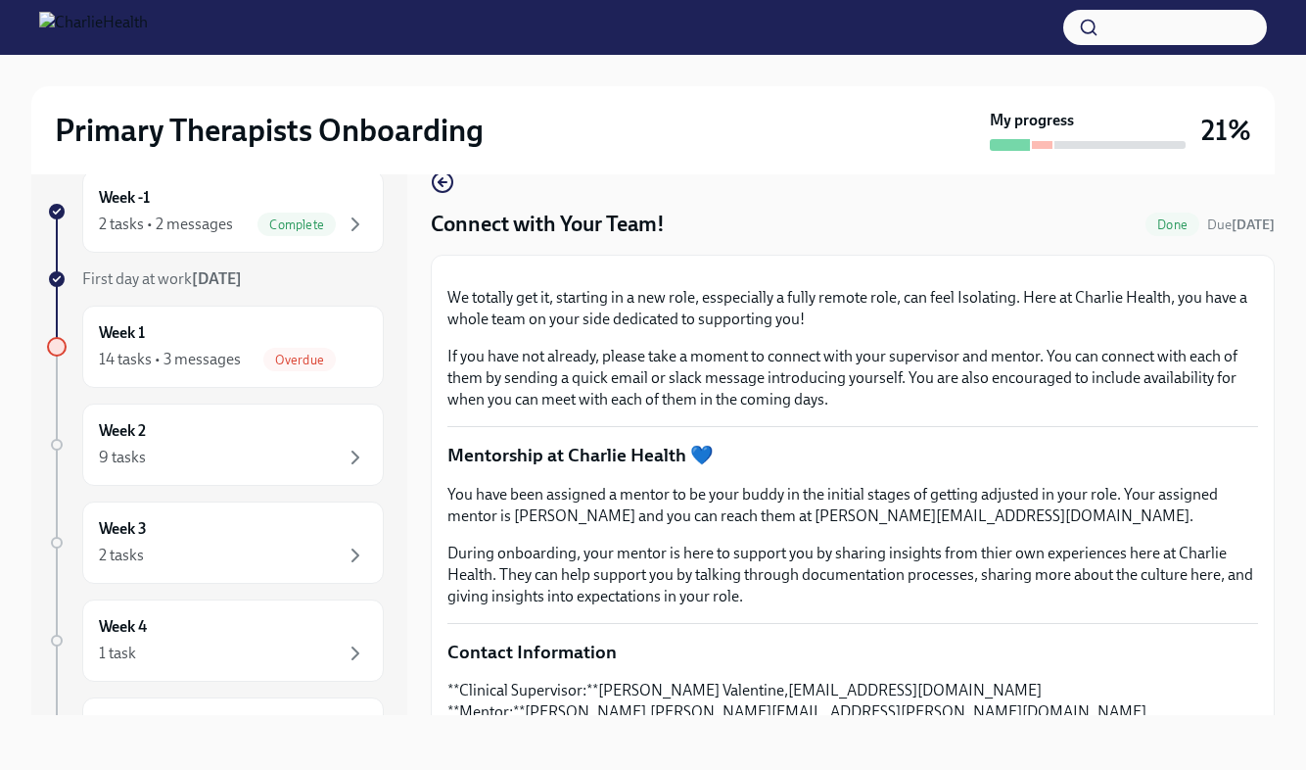
scroll to position [35, 0]
click at [292, 359] on span "Overdue" at bounding box center [299, 359] width 72 height 15
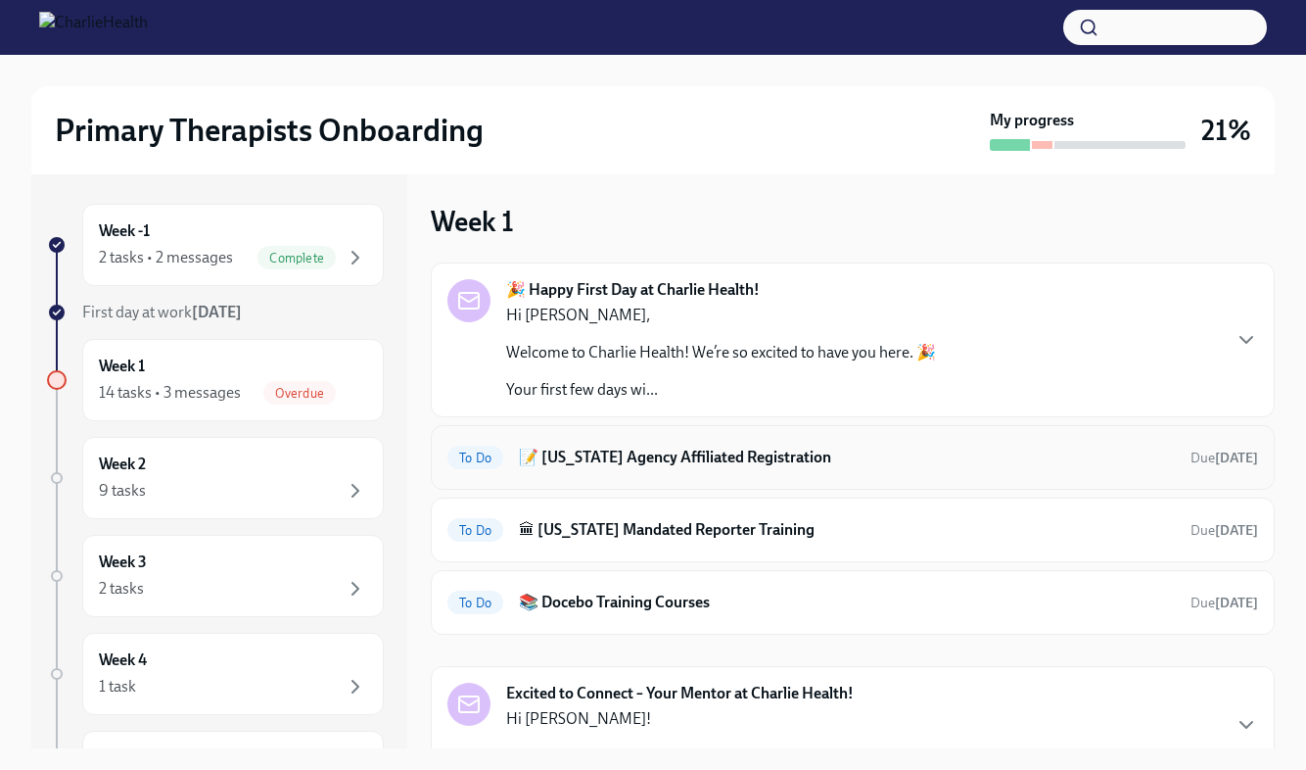
click at [686, 455] on h6 "📝 [US_STATE] Agency Affiliated Registration" at bounding box center [847, 457] width 656 height 22
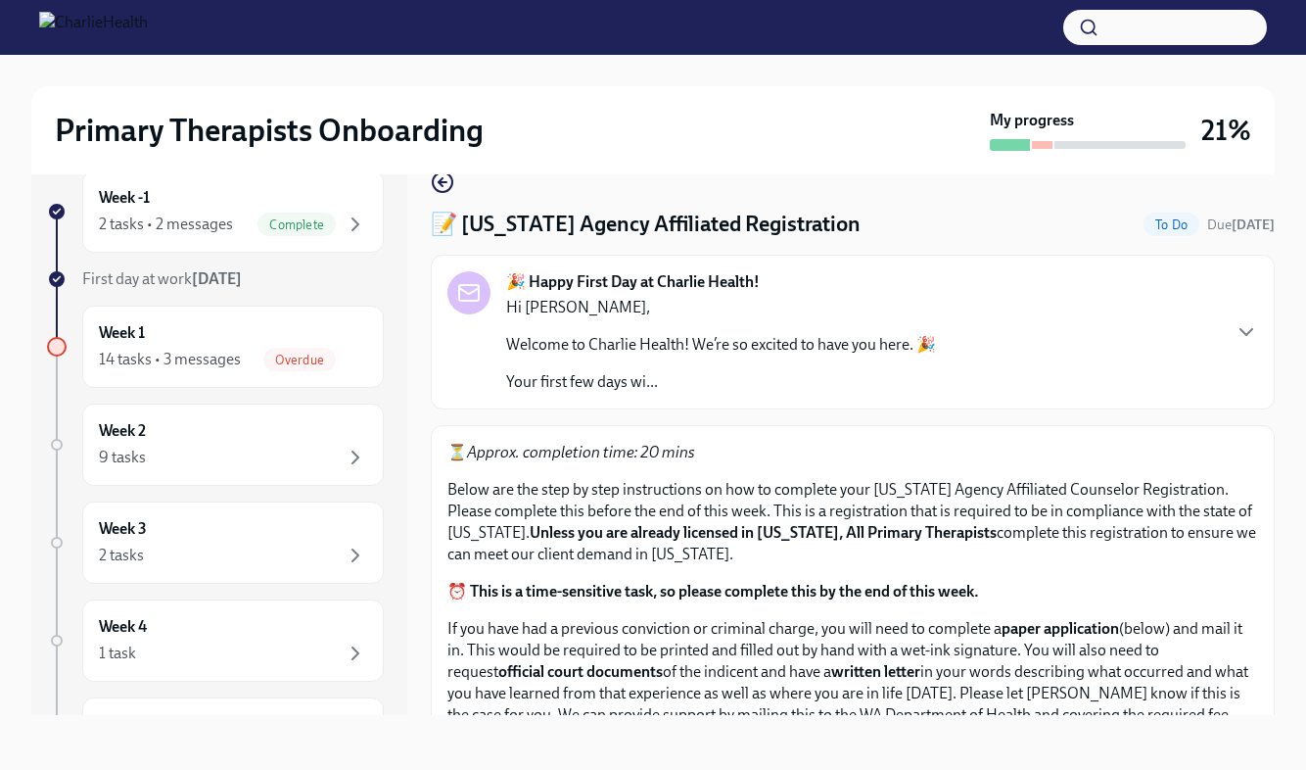
scroll to position [35, 0]
click at [1079, 630] on strong "paper application" at bounding box center [1060, 628] width 117 height 19
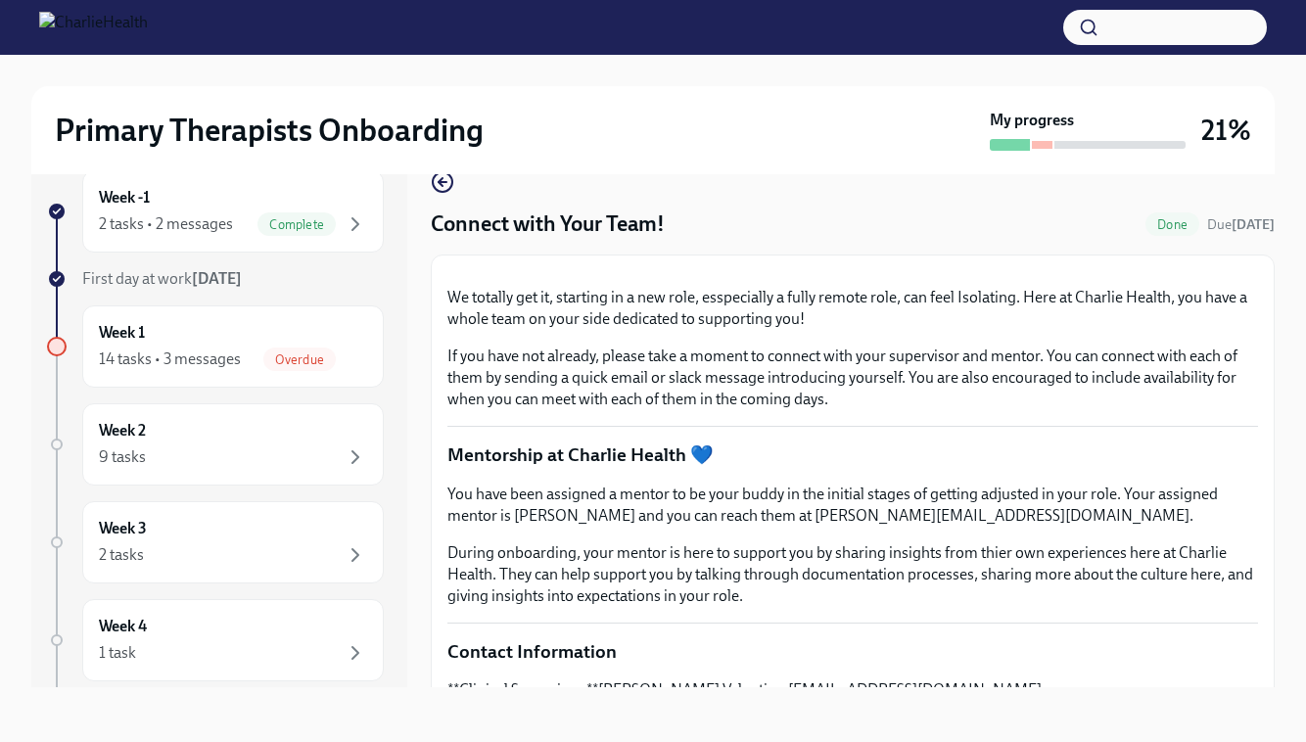
scroll to position [35, 0]
click at [315, 356] on span "Overdue" at bounding box center [299, 359] width 72 height 15
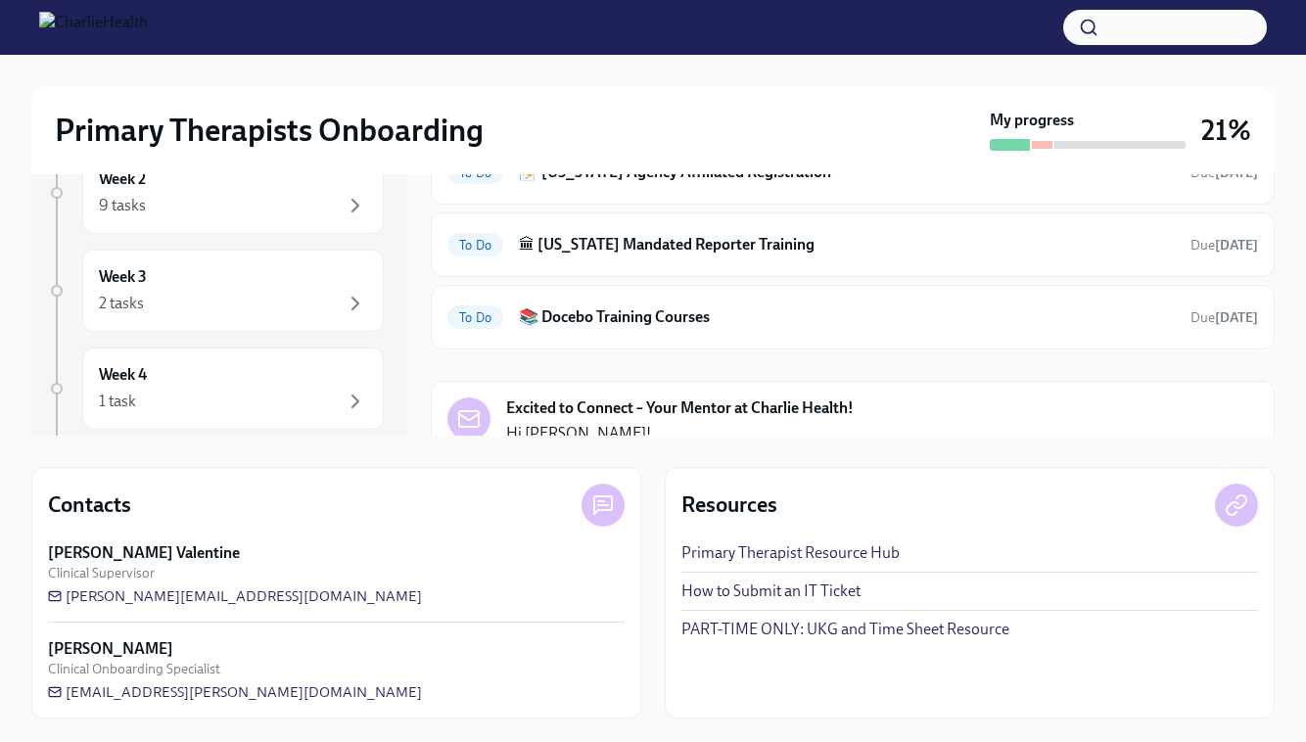
scroll to position [287, 0]
click at [748, 410] on strong "Excited to Connect – Your Mentor at Charlie Health!" at bounding box center [680, 409] width 348 height 22
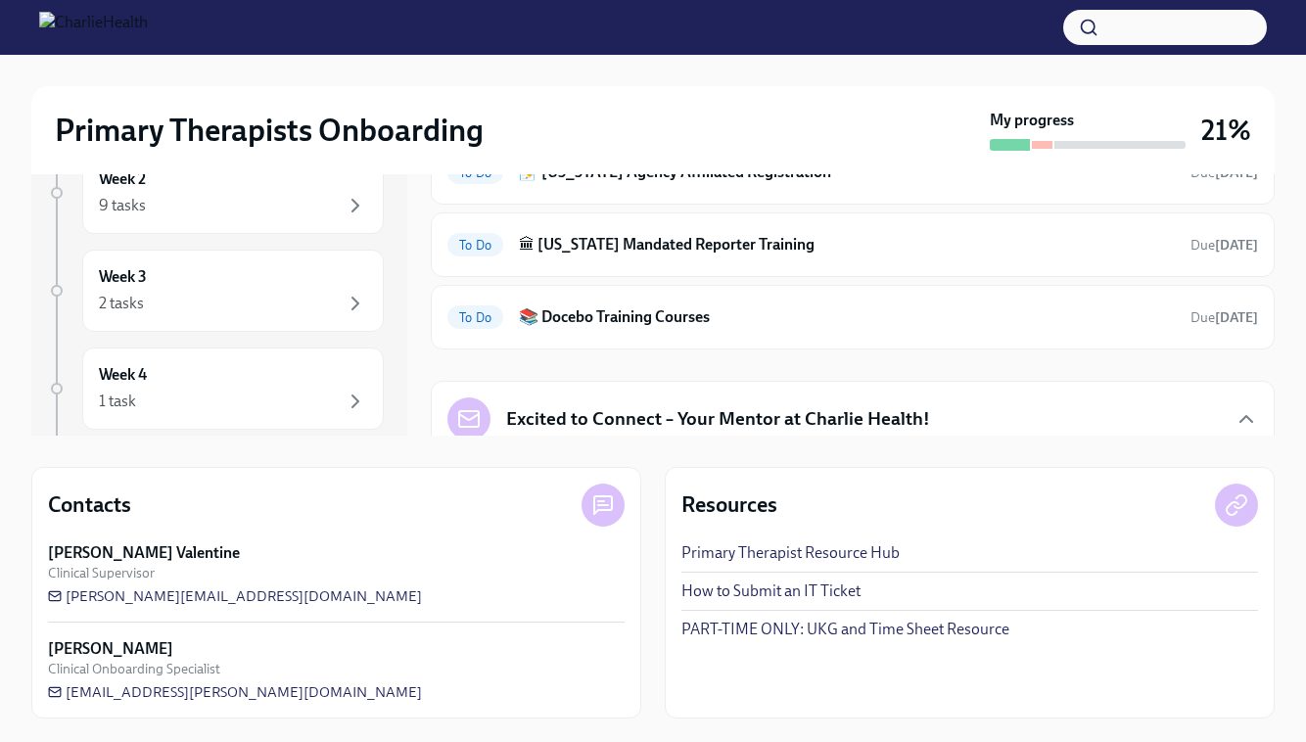
click at [874, 554] on link "Primary Therapist Resource Hub" at bounding box center [790, 553] width 218 height 22
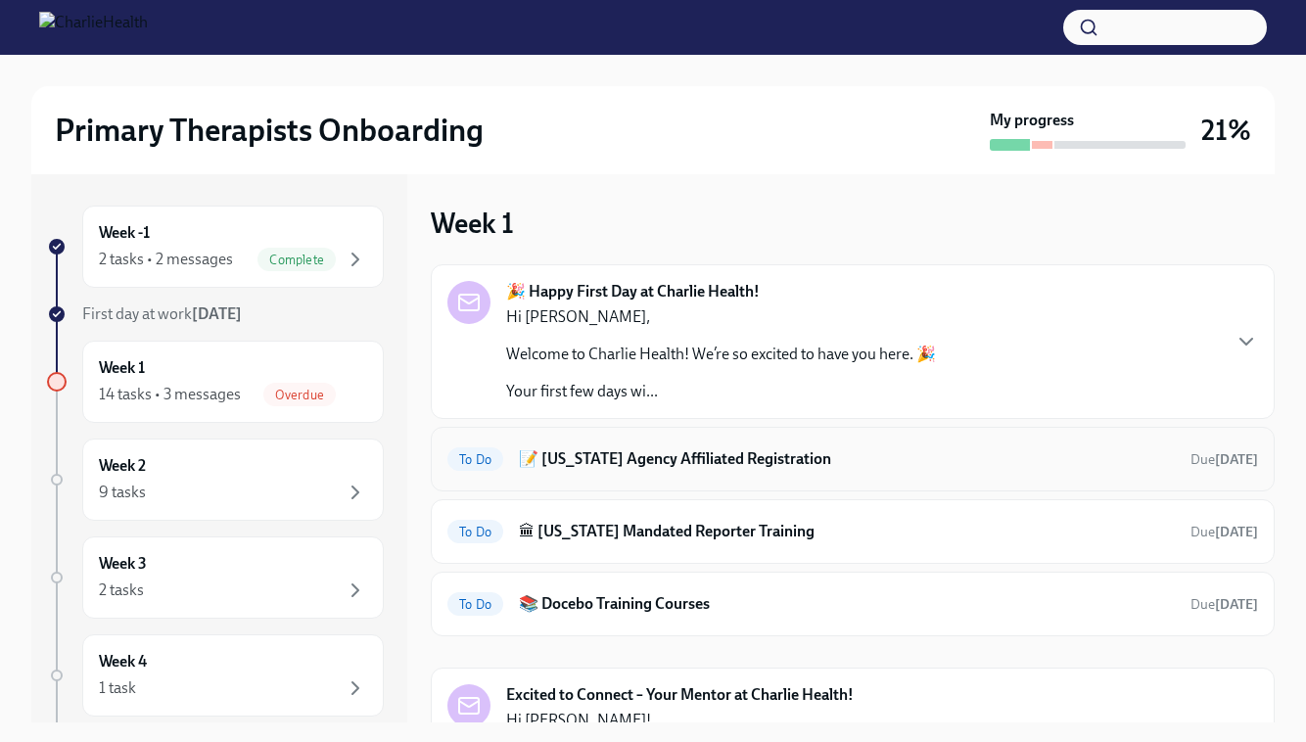
click at [641, 458] on h6 "📝 [US_STATE] Agency Affiliated Registration" at bounding box center [847, 459] width 656 height 22
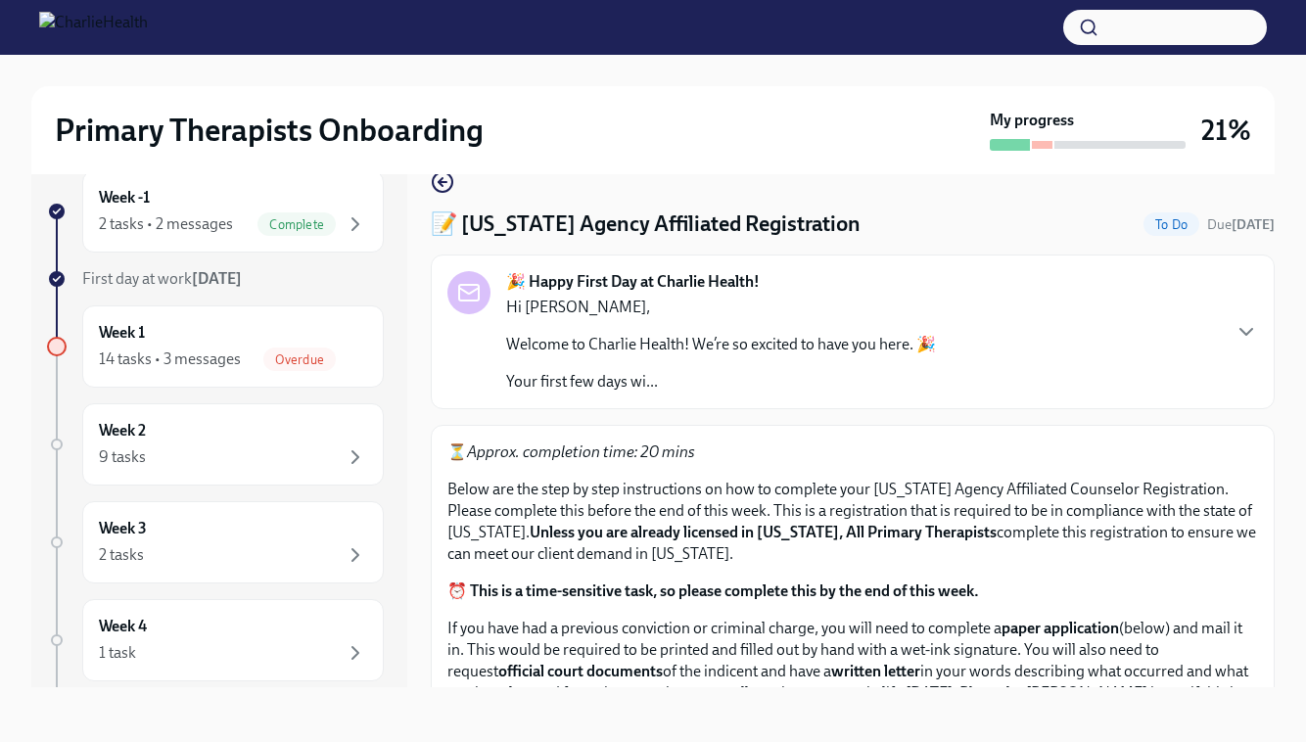
scroll to position [35, 0]
click at [840, 503] on p "Below are the step by step instructions on how to complete your Washington Agen…" at bounding box center [852, 522] width 811 height 86
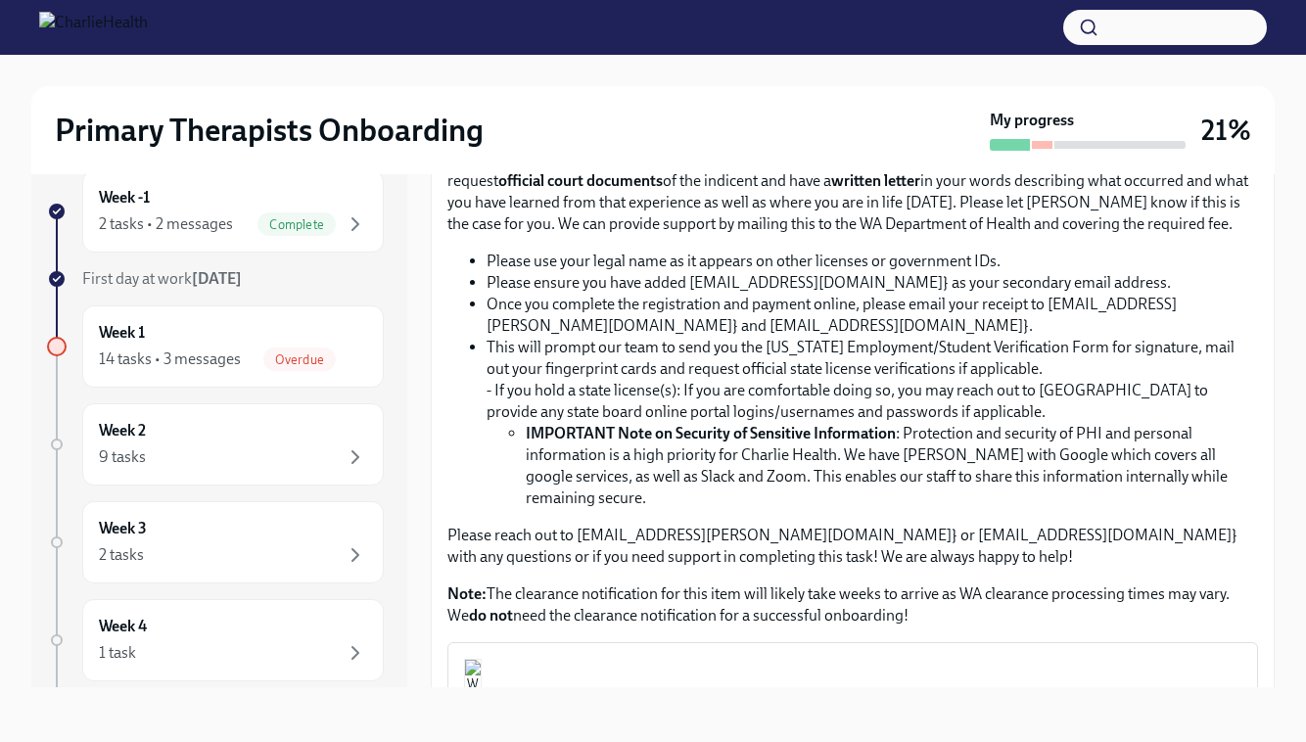
scroll to position [505, 0]
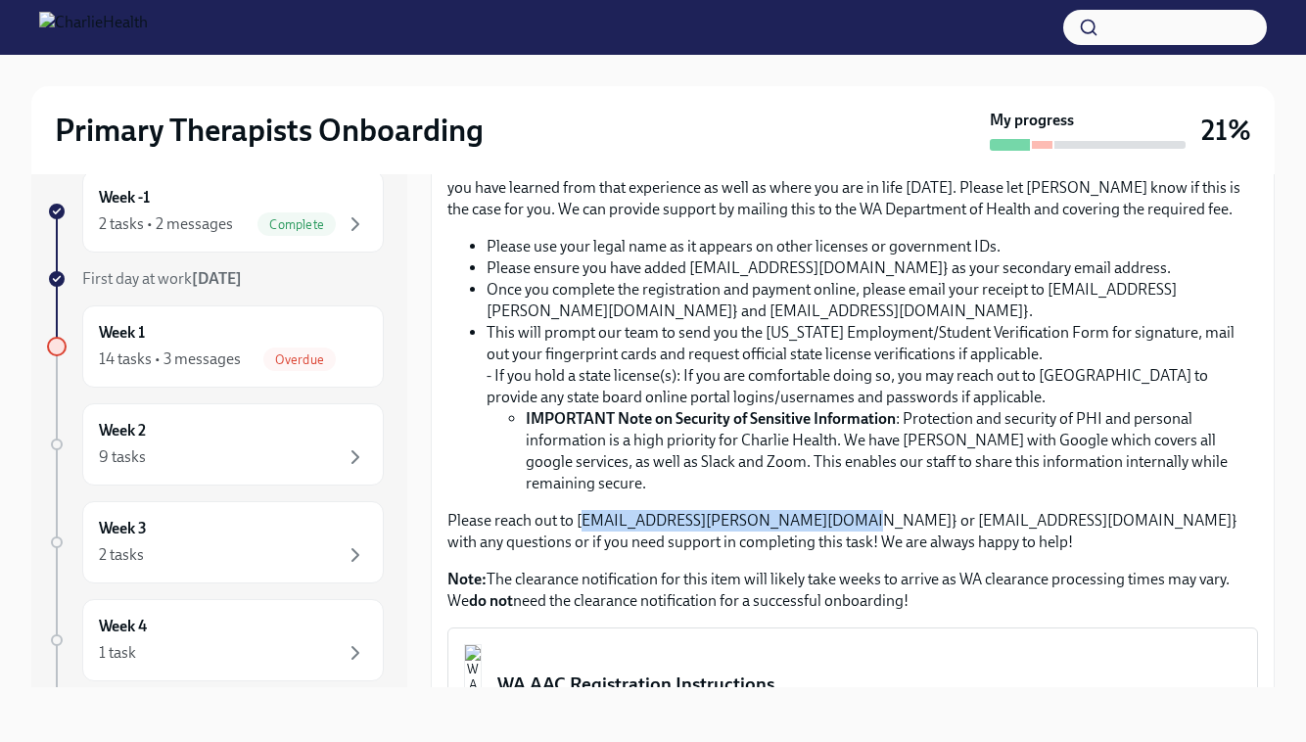
drag, startPoint x: 582, startPoint y: 500, endPoint x: 822, endPoint y: 498, distance: 240.9
click at [822, 510] on p "Please reach out to [EMAIL_ADDRESS][PERSON_NAME][DOMAIN_NAME]} or [EMAIL_ADDRES…" at bounding box center [852, 531] width 811 height 43
drag, startPoint x: 583, startPoint y: 499, endPoint x: 617, endPoint y: 487, distance: 36.6
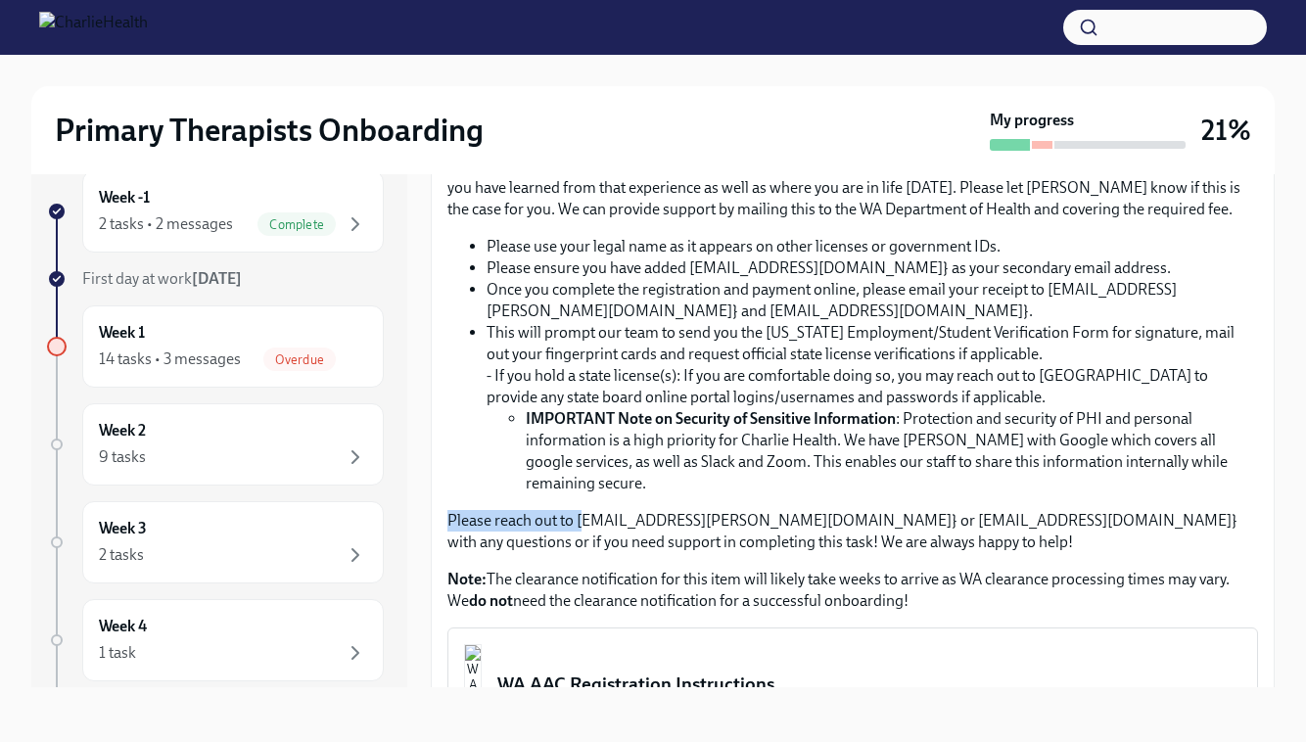
click at [617, 487] on div "⏳ Approx. completion time: 20 mins Below are the step by step instructions on h…" at bounding box center [852, 274] width 811 height 676
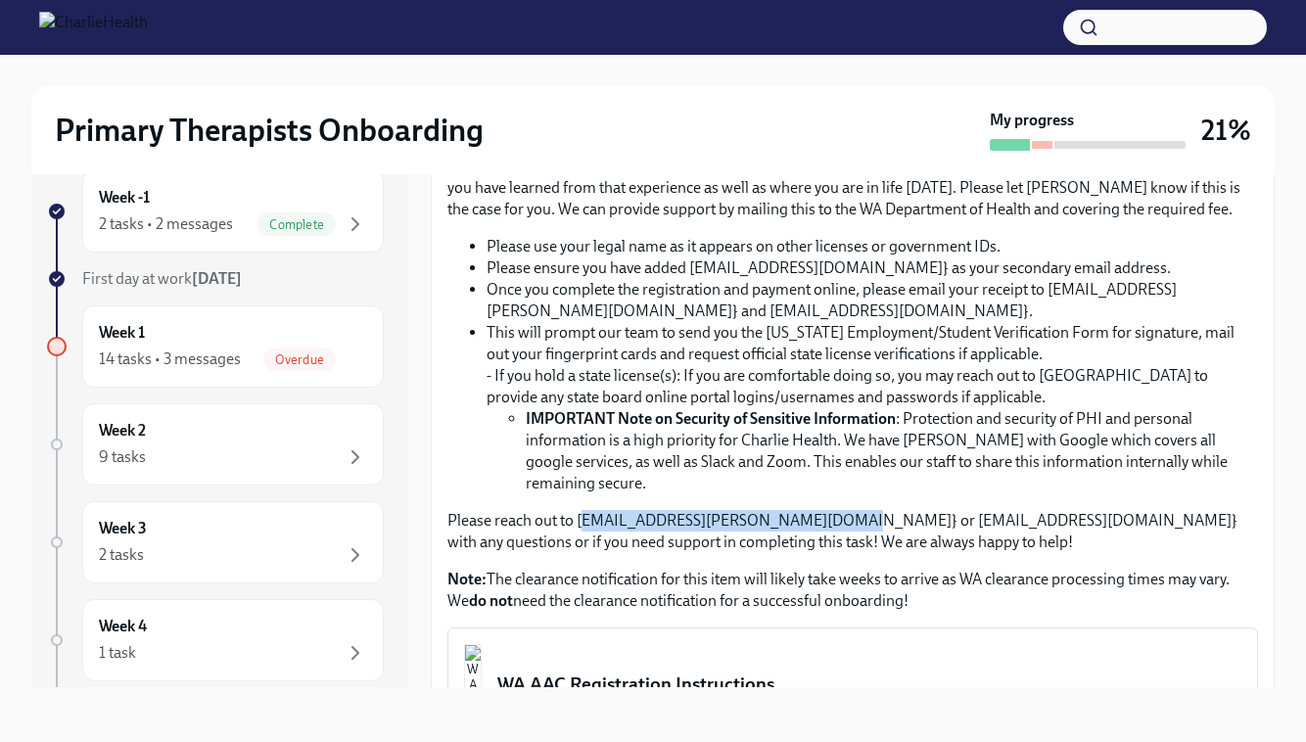
drag, startPoint x: 584, startPoint y: 499, endPoint x: 817, endPoint y: 495, distance: 233.1
click at [819, 510] on p "Please reach out to [EMAIL_ADDRESS][PERSON_NAME][DOMAIN_NAME]} or [EMAIL_ADDRES…" at bounding box center [852, 531] width 811 height 43
click at [817, 510] on p "Please reach out to [EMAIL_ADDRESS][PERSON_NAME][DOMAIN_NAME]} or [EMAIL_ADDRES…" at bounding box center [852, 531] width 811 height 43
drag, startPoint x: 587, startPoint y: 497, endPoint x: 604, endPoint y: 495, distance: 16.8
click at [603, 510] on p "Please reach out to [EMAIL_ADDRESS][PERSON_NAME][DOMAIN_NAME]} or [EMAIL_ADDRES…" at bounding box center [852, 531] width 811 height 43
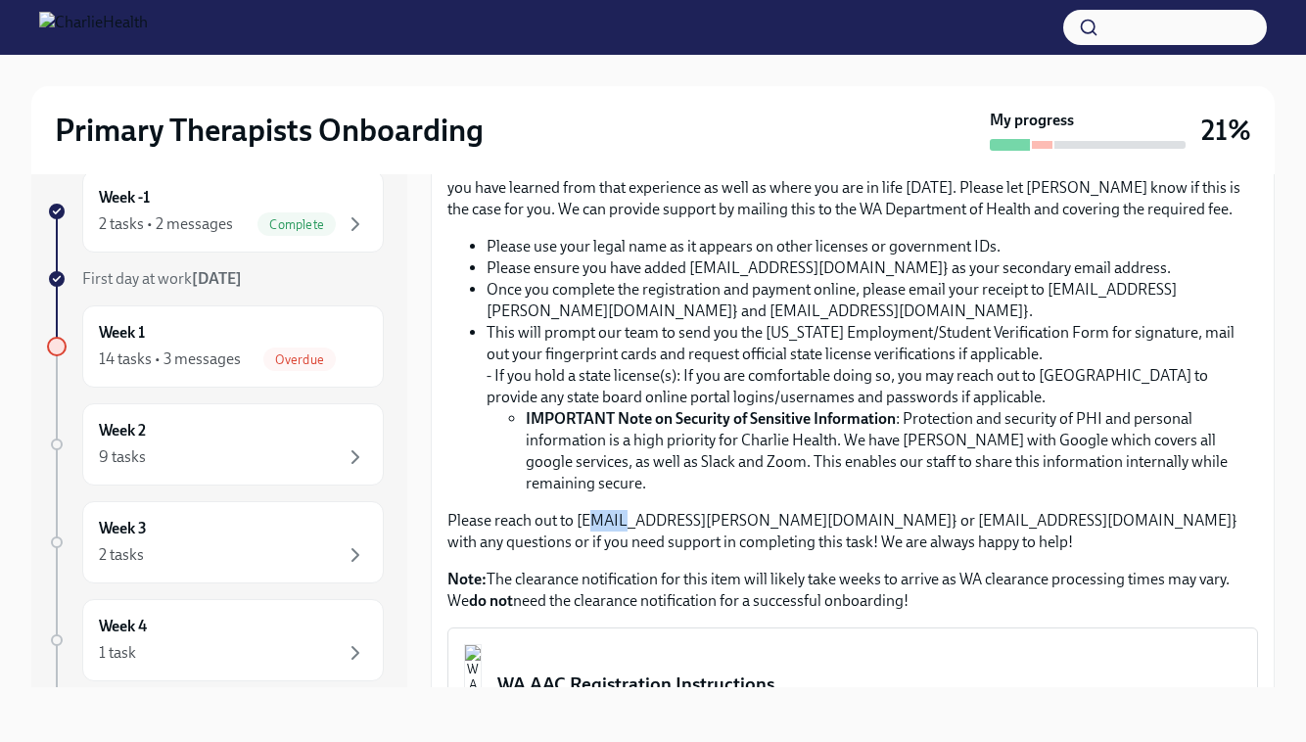
drag, startPoint x: 587, startPoint y: 497, endPoint x: 616, endPoint y: 498, distance: 28.4
click at [585, 510] on p "Please reach out to [EMAIL_ADDRESS][PERSON_NAME][DOMAIN_NAME]} or [EMAIL_ADDRES…" at bounding box center [852, 531] width 811 height 43
drag, startPoint x: 585, startPoint y: 499, endPoint x: 820, endPoint y: 495, distance: 235.0
click at [820, 510] on p "Please reach out to [EMAIL_ADDRESS][PERSON_NAME][DOMAIN_NAME]} or [EMAIL_ADDRES…" at bounding box center [852, 531] width 811 height 43
click at [645, 510] on p "Please reach out to [EMAIL_ADDRESS][PERSON_NAME][DOMAIN_NAME]} or [EMAIL_ADDRES…" at bounding box center [852, 531] width 811 height 43
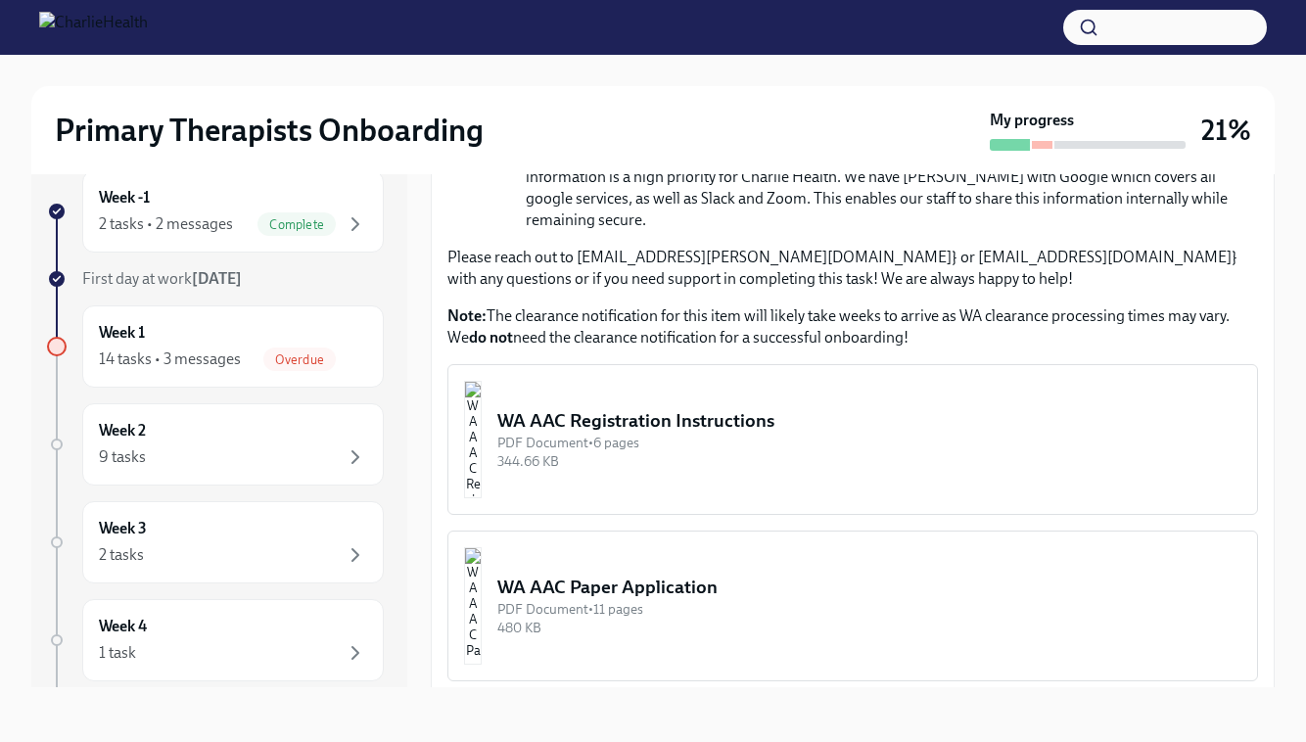
scroll to position [774, 0]
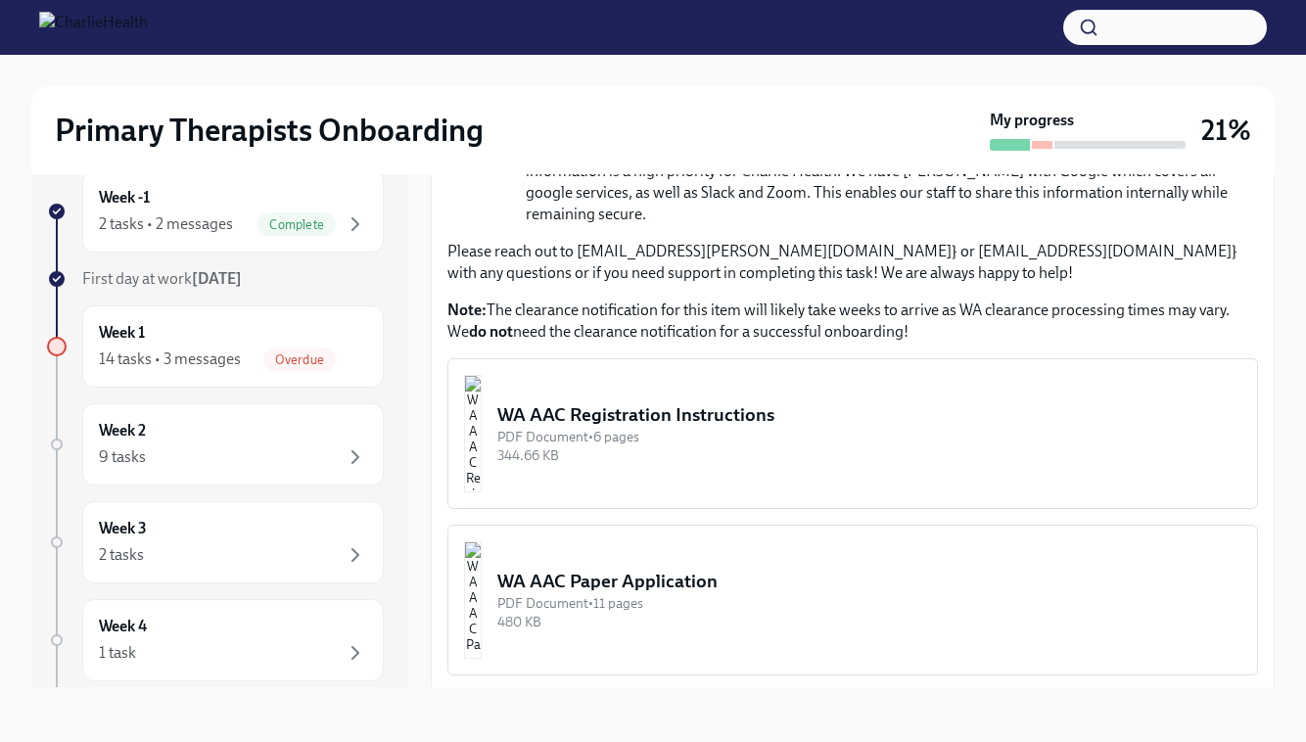
click at [777, 569] on div "WA AAC Paper Application" at bounding box center [869, 581] width 744 height 25
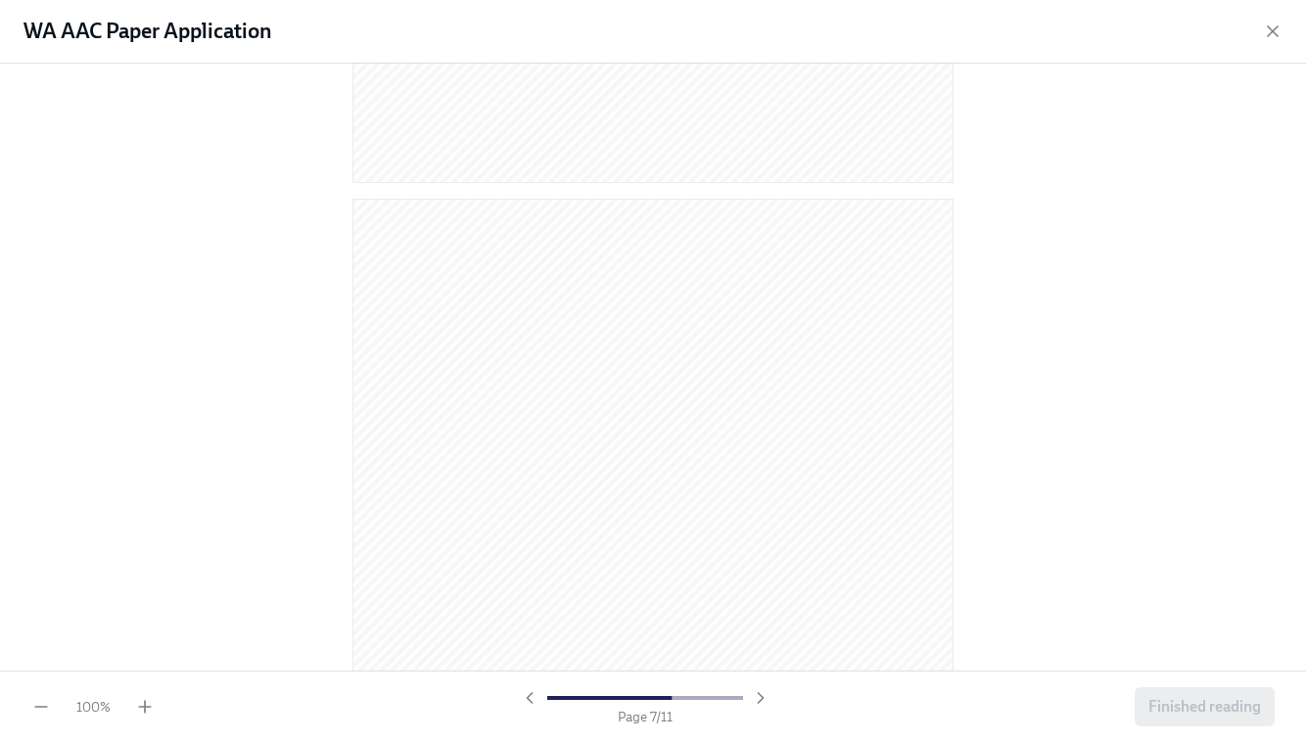
scroll to position [4656, 0]
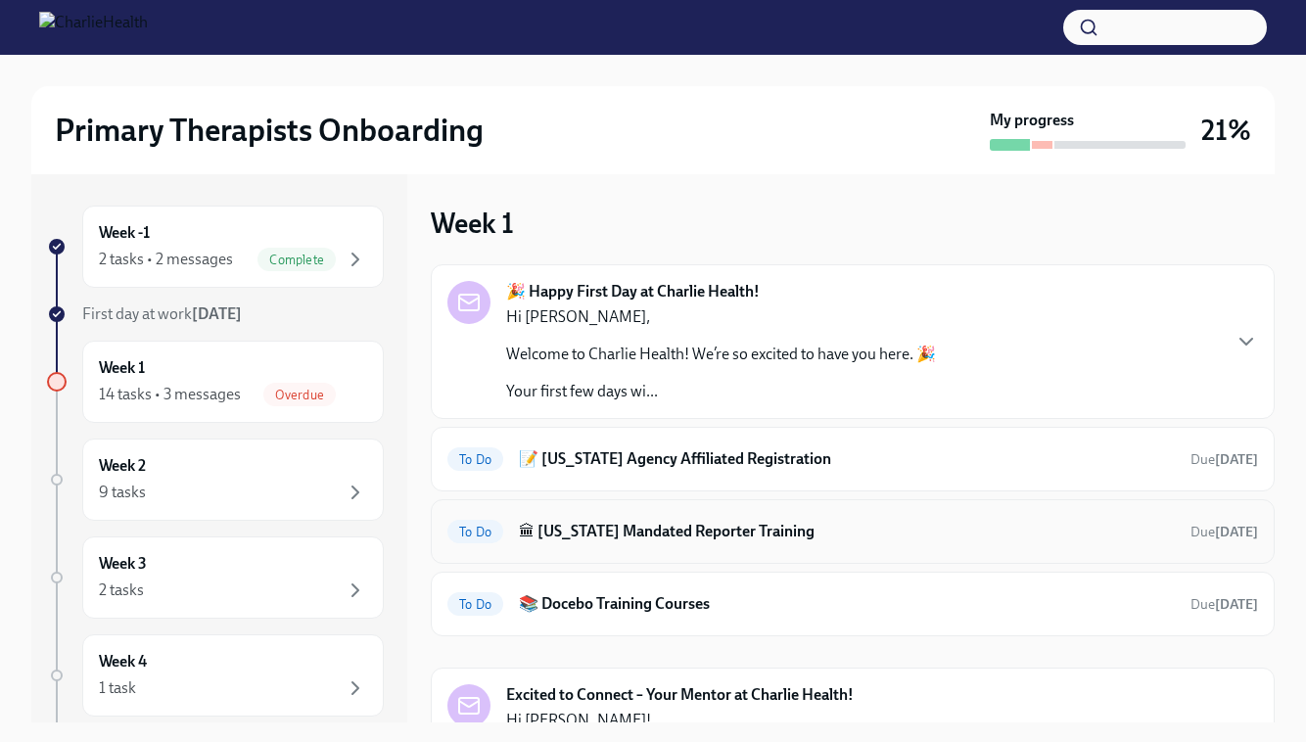
click at [627, 528] on h6 "🏛 [US_STATE] Mandated Reporter Training" at bounding box center [847, 532] width 656 height 22
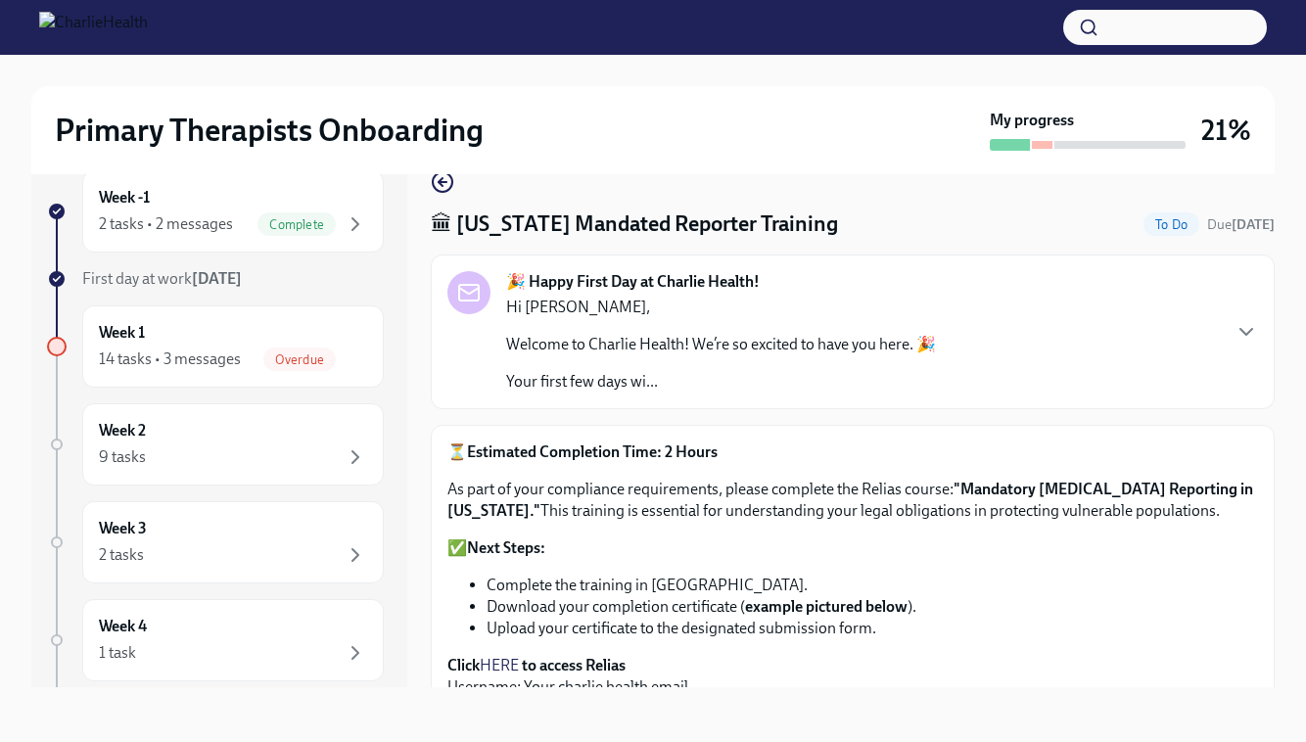
scroll to position [35, 0]
click at [624, 639] on li "Upload your certificate to the designated submission form." at bounding box center [873, 629] width 772 height 22
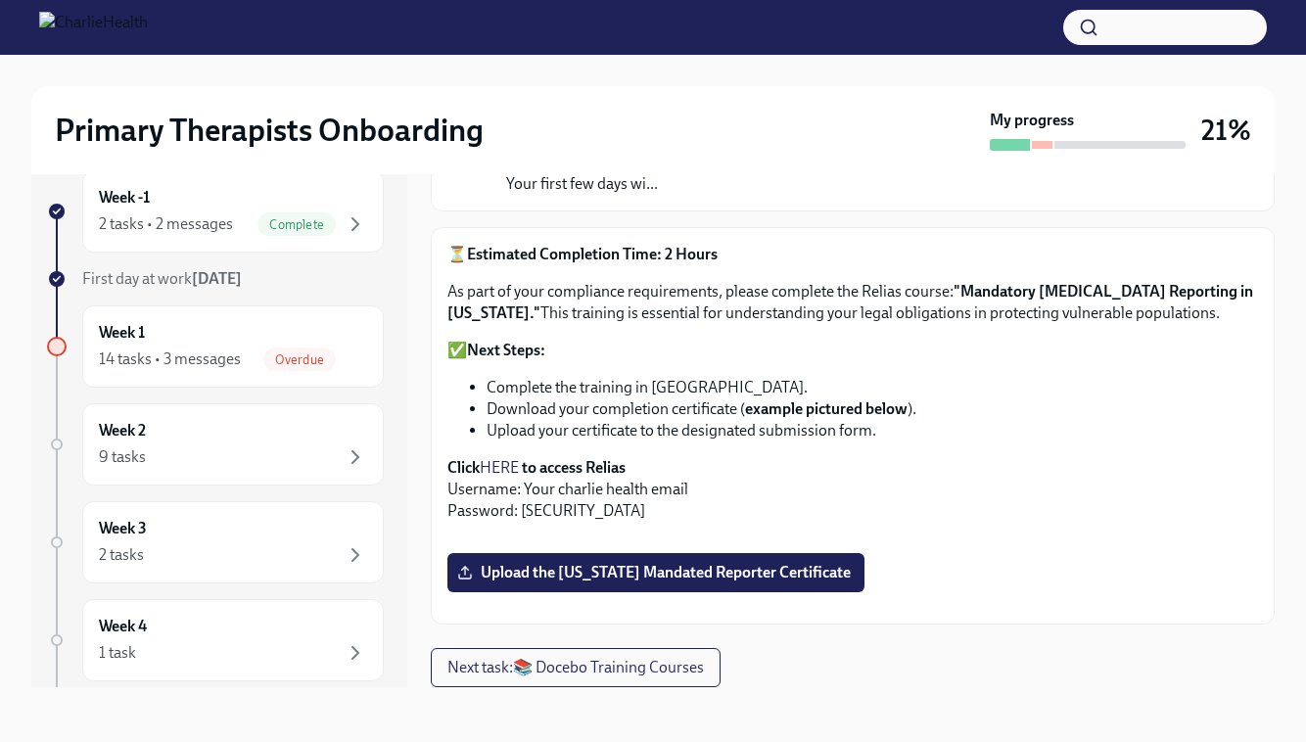
scroll to position [220, 0]
click at [502, 458] on link "HERE" at bounding box center [499, 467] width 39 height 19
